Goal: Task Accomplishment & Management: Manage account settings

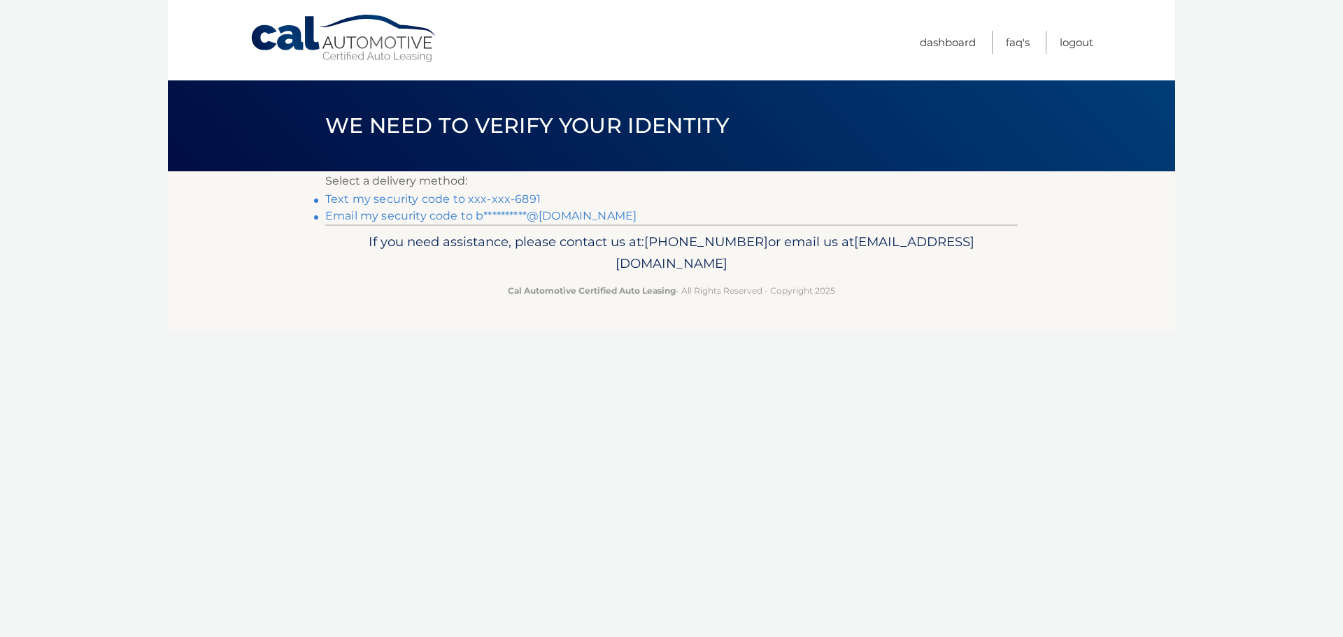
click at [510, 199] on link "Text my security code to xxx-xxx-6891" at bounding box center [432, 198] width 215 height 13
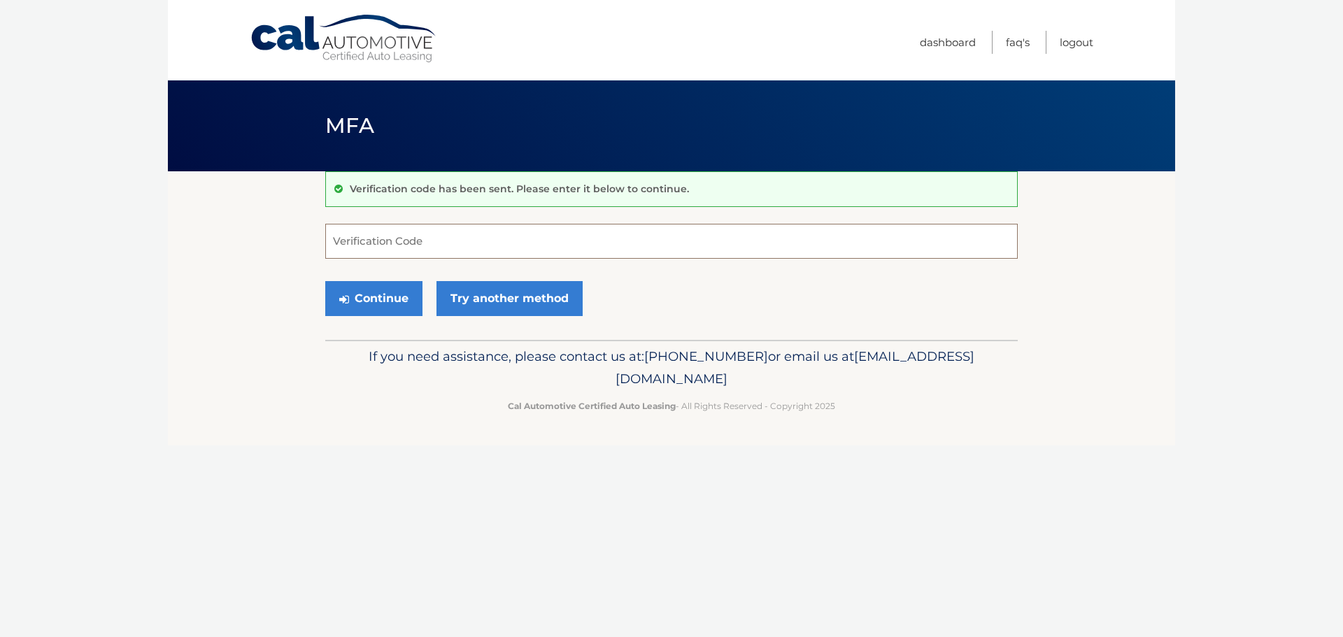
click at [445, 243] on input "Verification Code" at bounding box center [671, 241] width 693 height 35
type input "233271"
click at [325, 281] on button "Continue" at bounding box center [373, 298] width 97 height 35
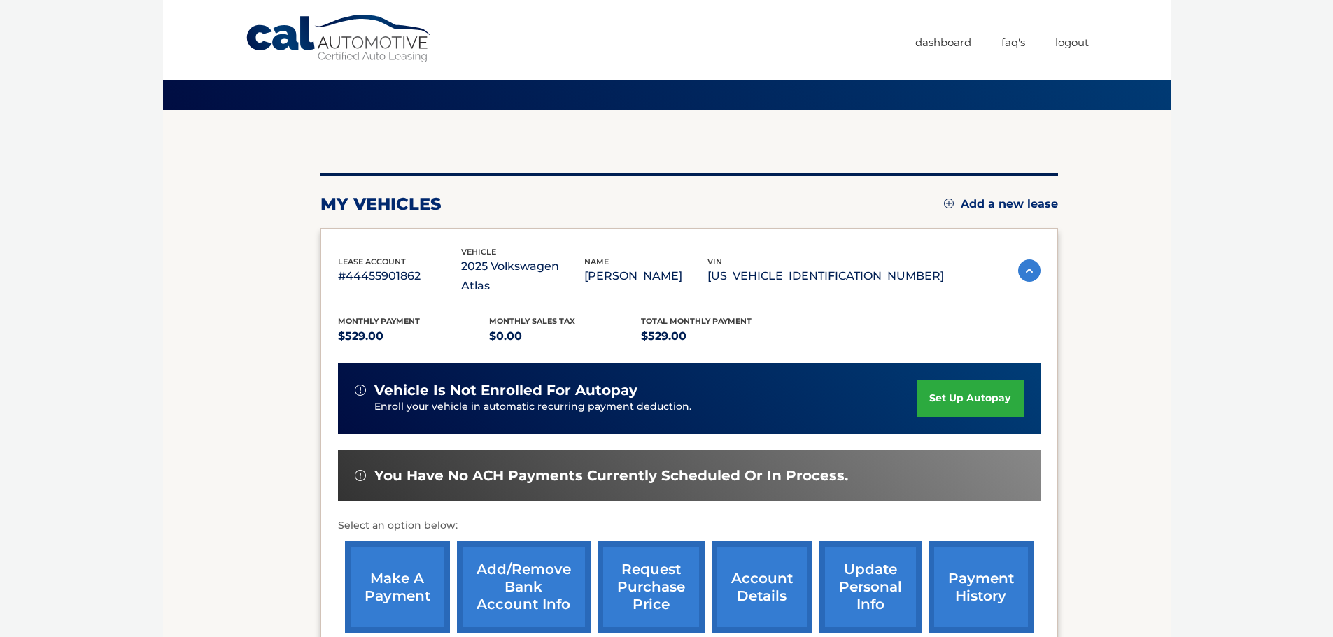
scroll to position [122, 0]
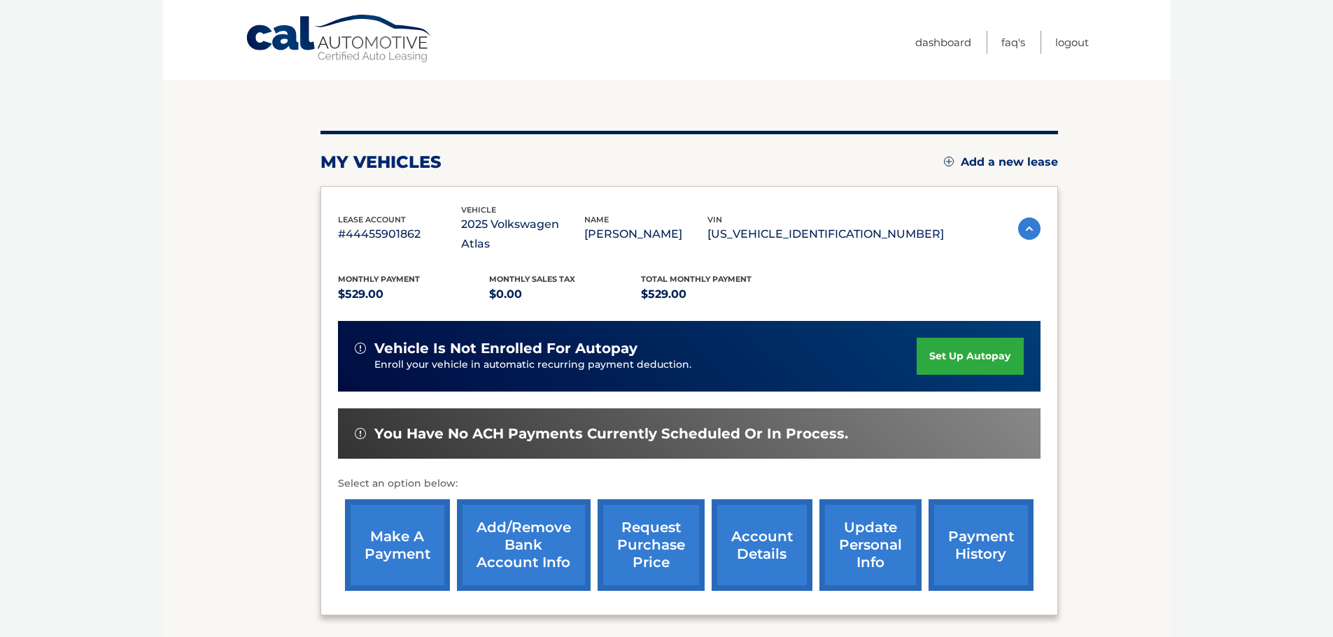
drag, startPoint x: 1135, startPoint y: 349, endPoint x: 1133, endPoint y: 359, distance: 9.9
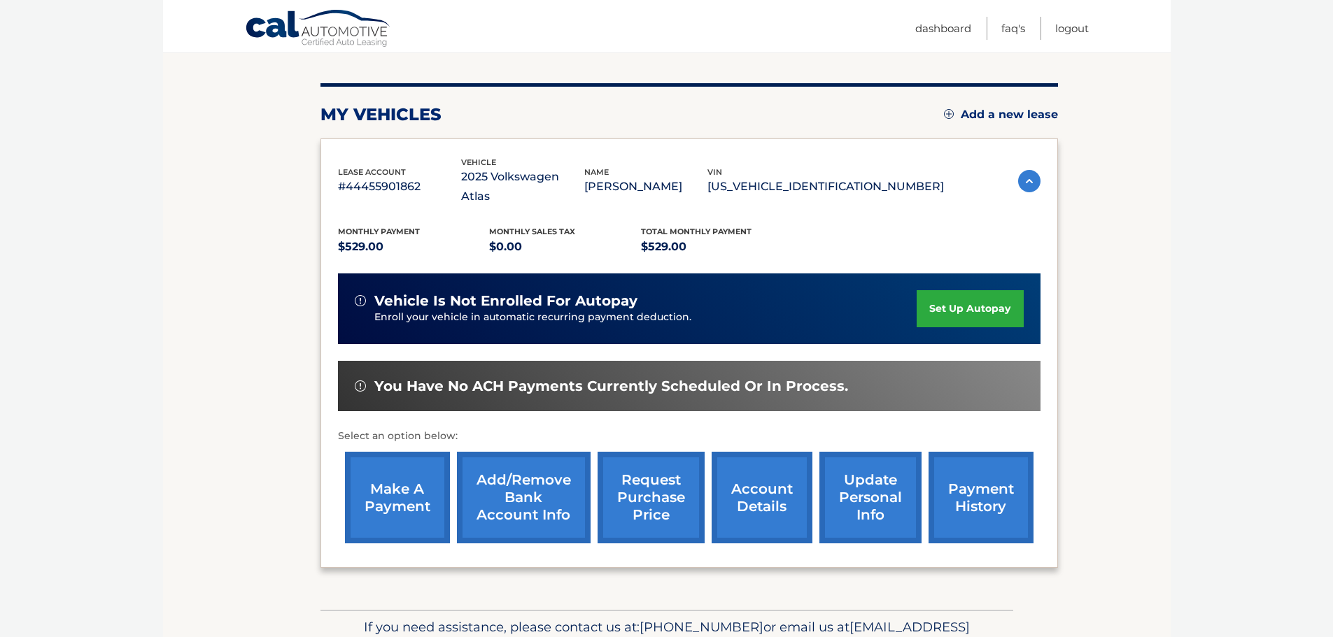
scroll to position [211, 0]
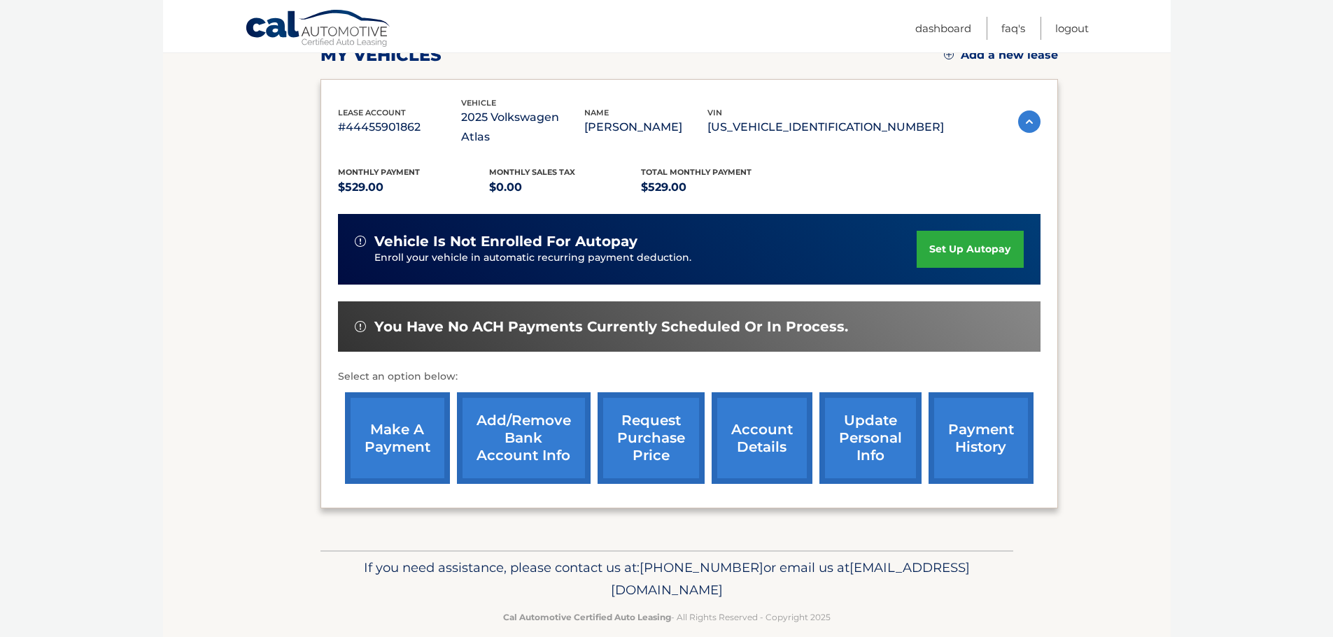
drag, startPoint x: 1103, startPoint y: 307, endPoint x: 1109, endPoint y: 374, distance: 66.7
click at [384, 426] on link "make a payment" at bounding box center [397, 438] width 105 height 92
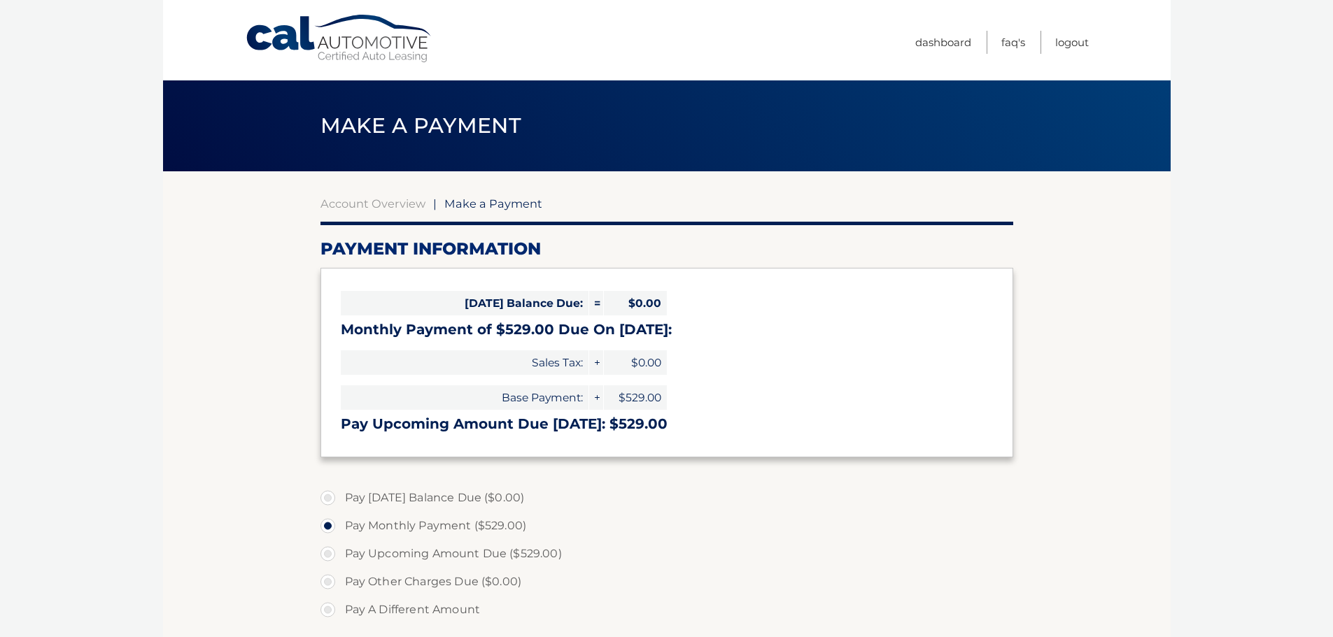
select select "MTM0MTI3MGUtOGY1ZS00NDAwLTgyMTMtMjUyZjM5MDFjOGYz"
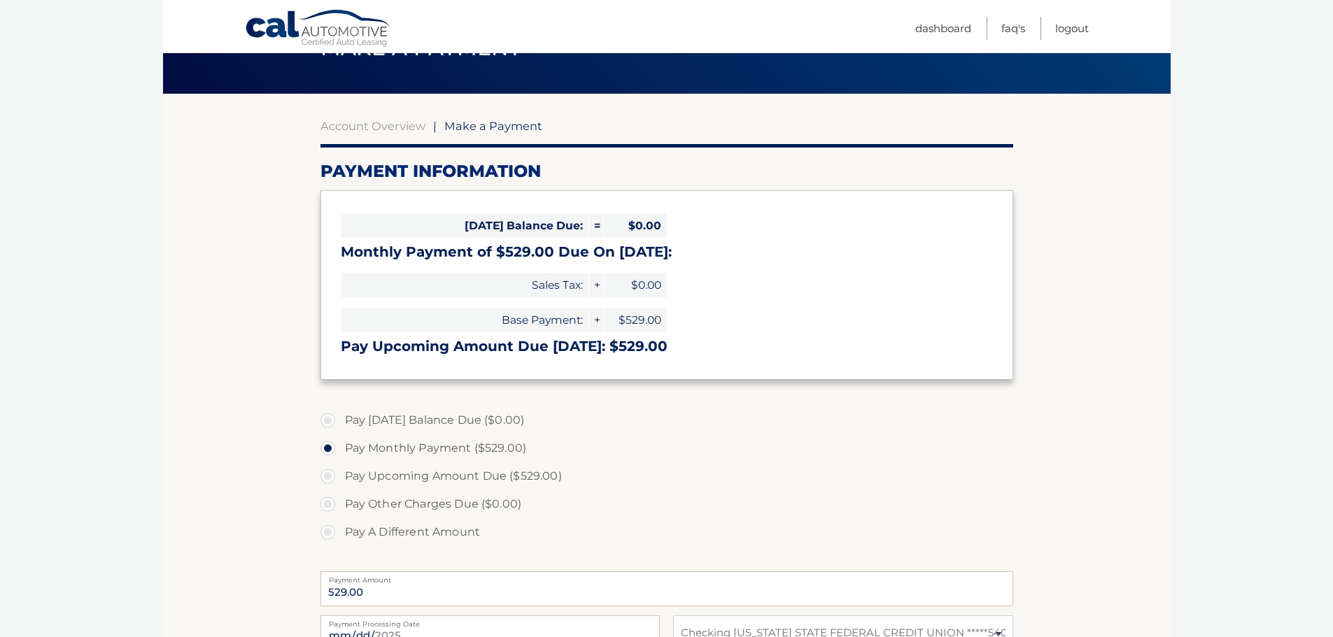
drag, startPoint x: 1148, startPoint y: 275, endPoint x: 1127, endPoint y: 336, distance: 65.0
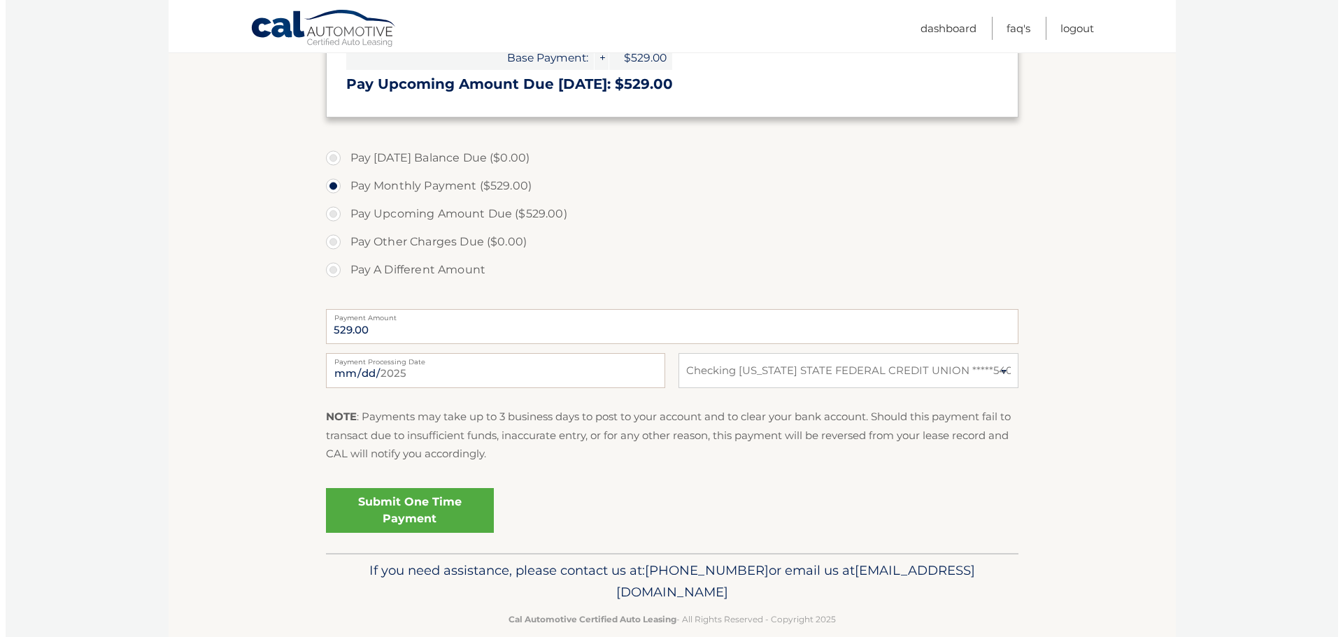
scroll to position [362, 0]
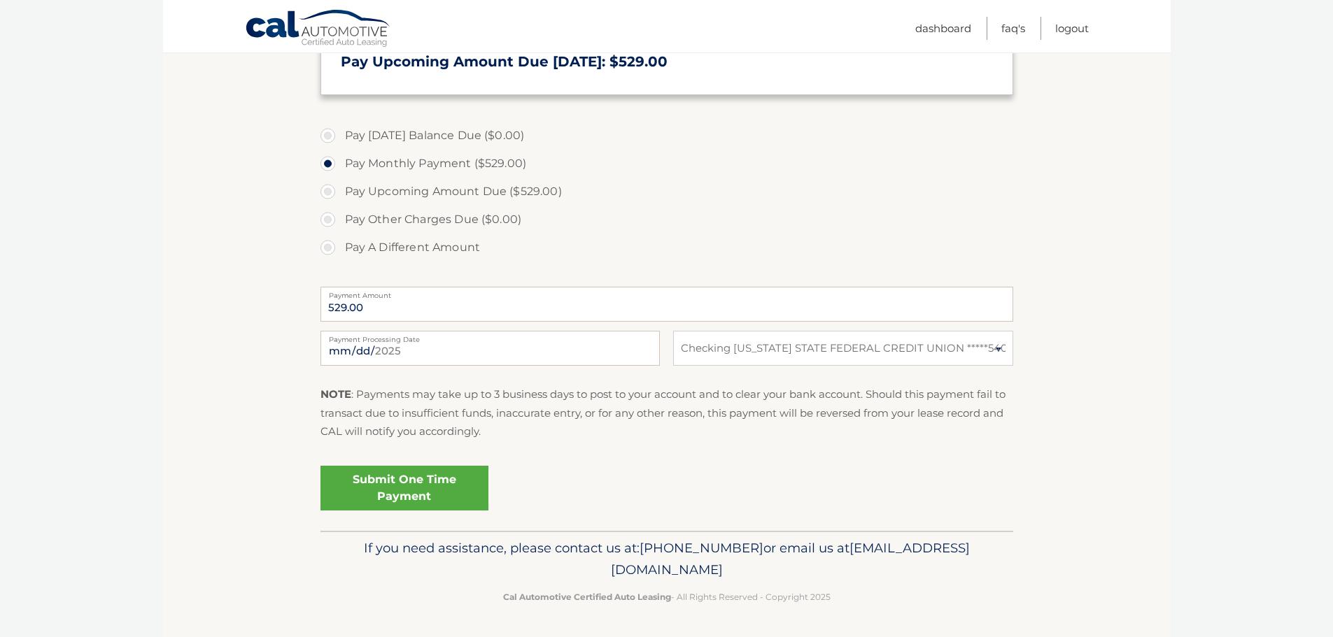
drag, startPoint x: 808, startPoint y: 427, endPoint x: 779, endPoint y: 474, distance: 55.9
click at [425, 483] on link "Submit One Time Payment" at bounding box center [404, 488] width 168 height 45
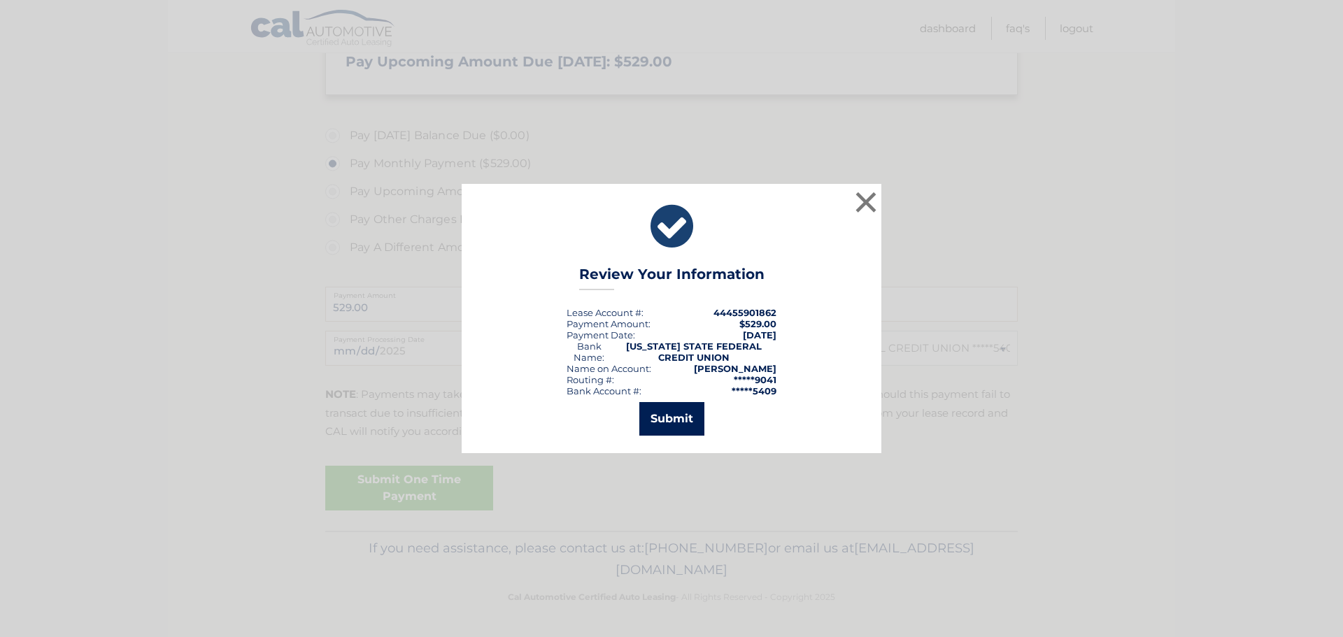
click at [664, 426] on button "Submit" at bounding box center [671, 419] width 65 height 34
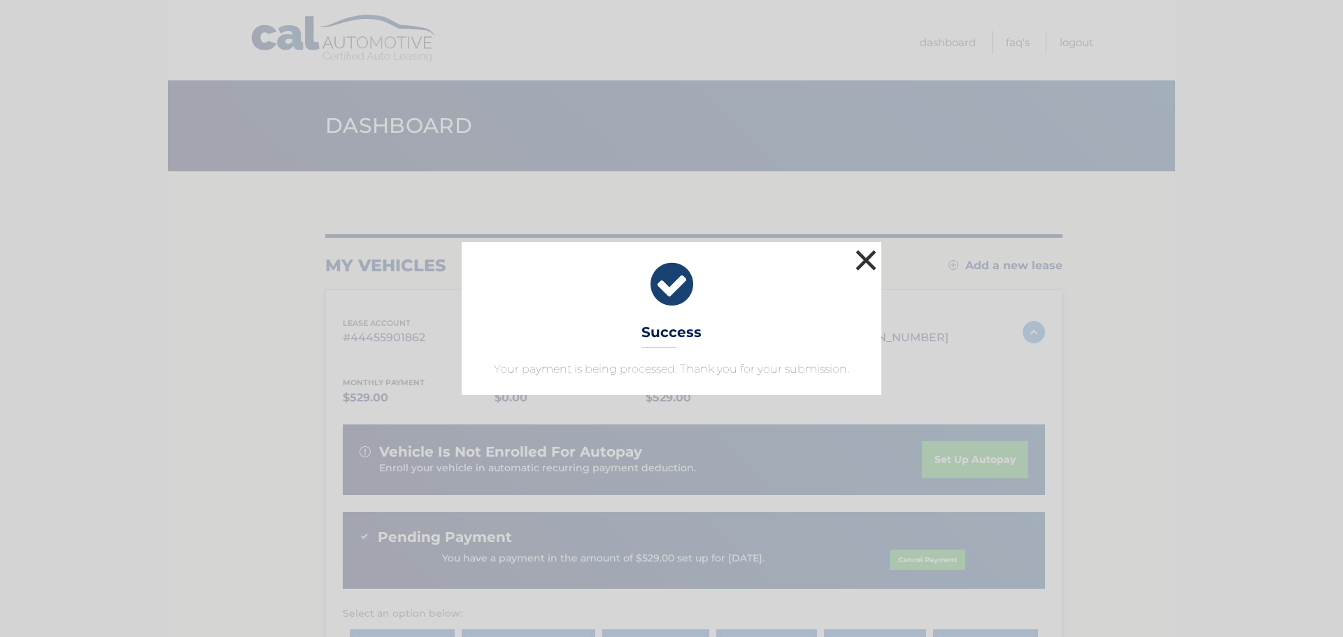
click at [859, 263] on button "×" at bounding box center [866, 260] width 28 height 28
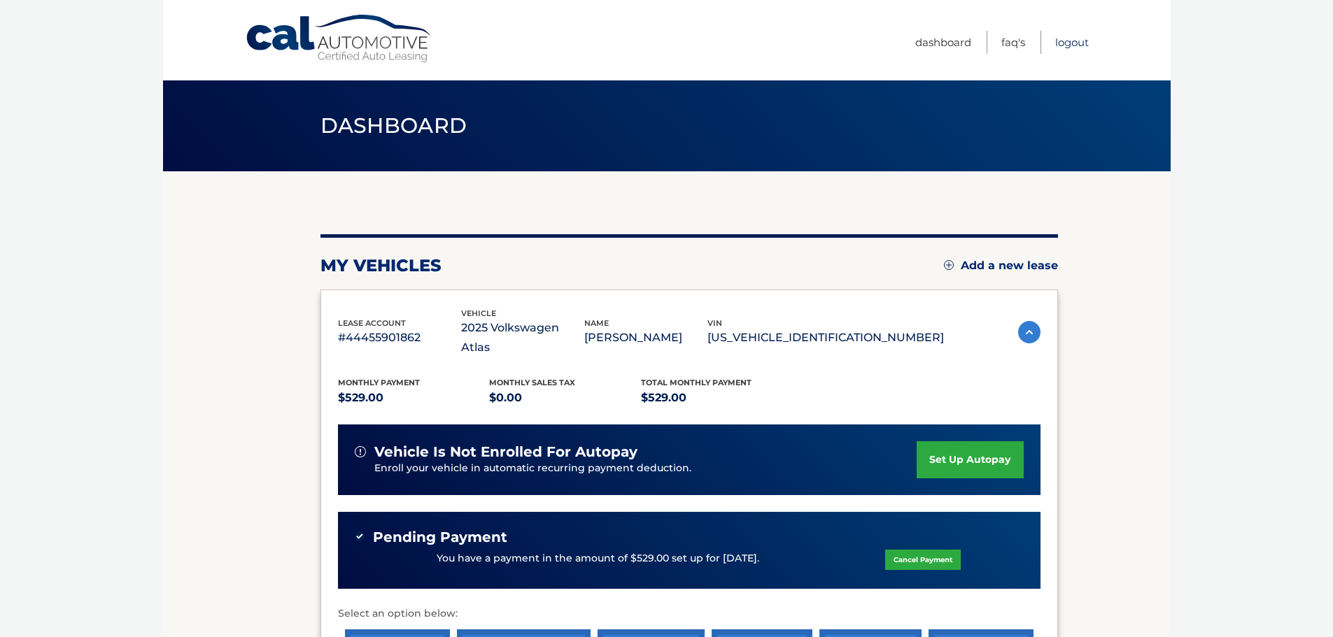
click at [1058, 48] on link "Logout" at bounding box center [1072, 42] width 34 height 23
